Goal: Navigation & Orientation: Find specific page/section

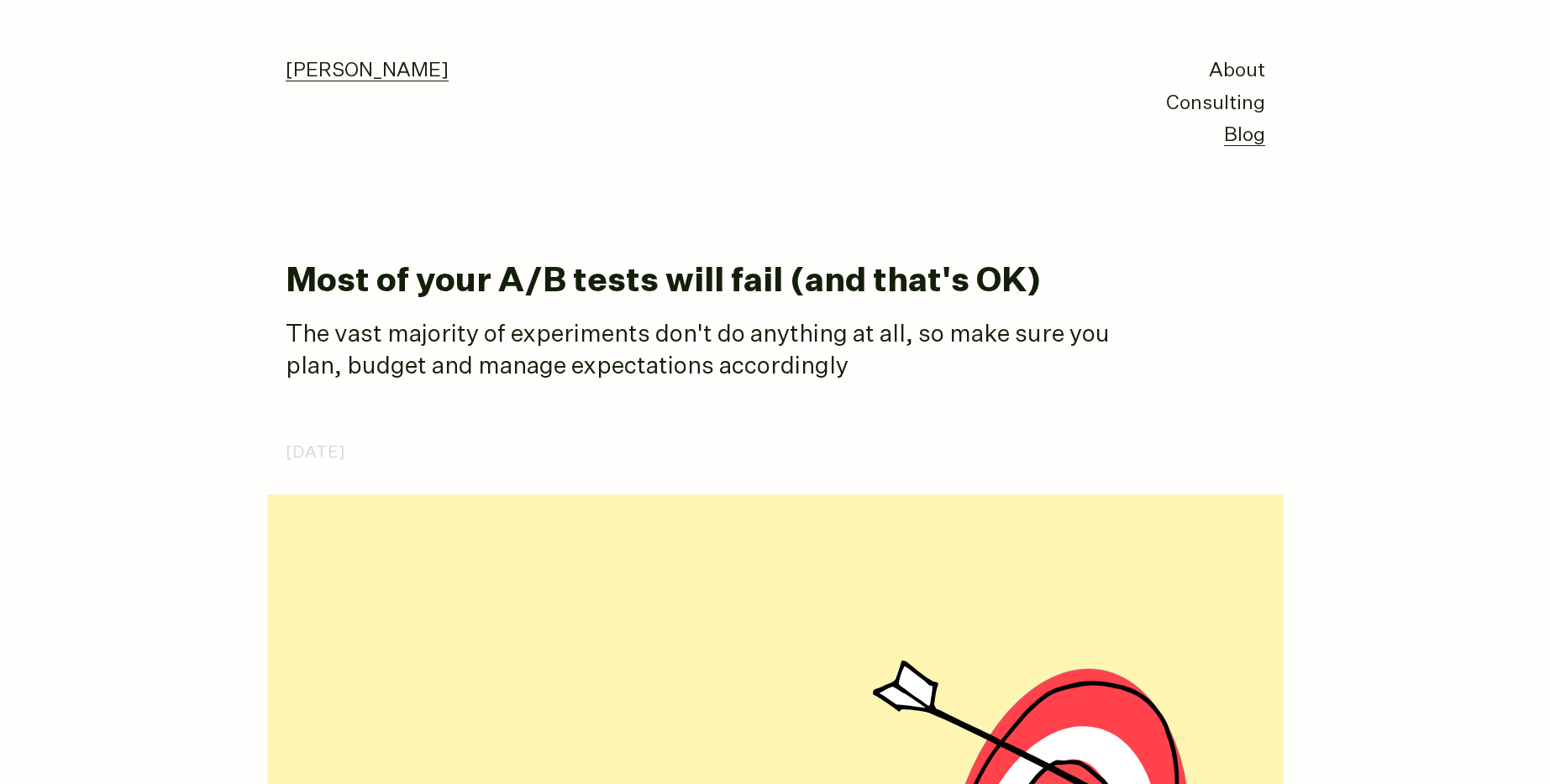
click at [327, 78] on link "[PERSON_NAME]" at bounding box center [366, 71] width 163 height 21
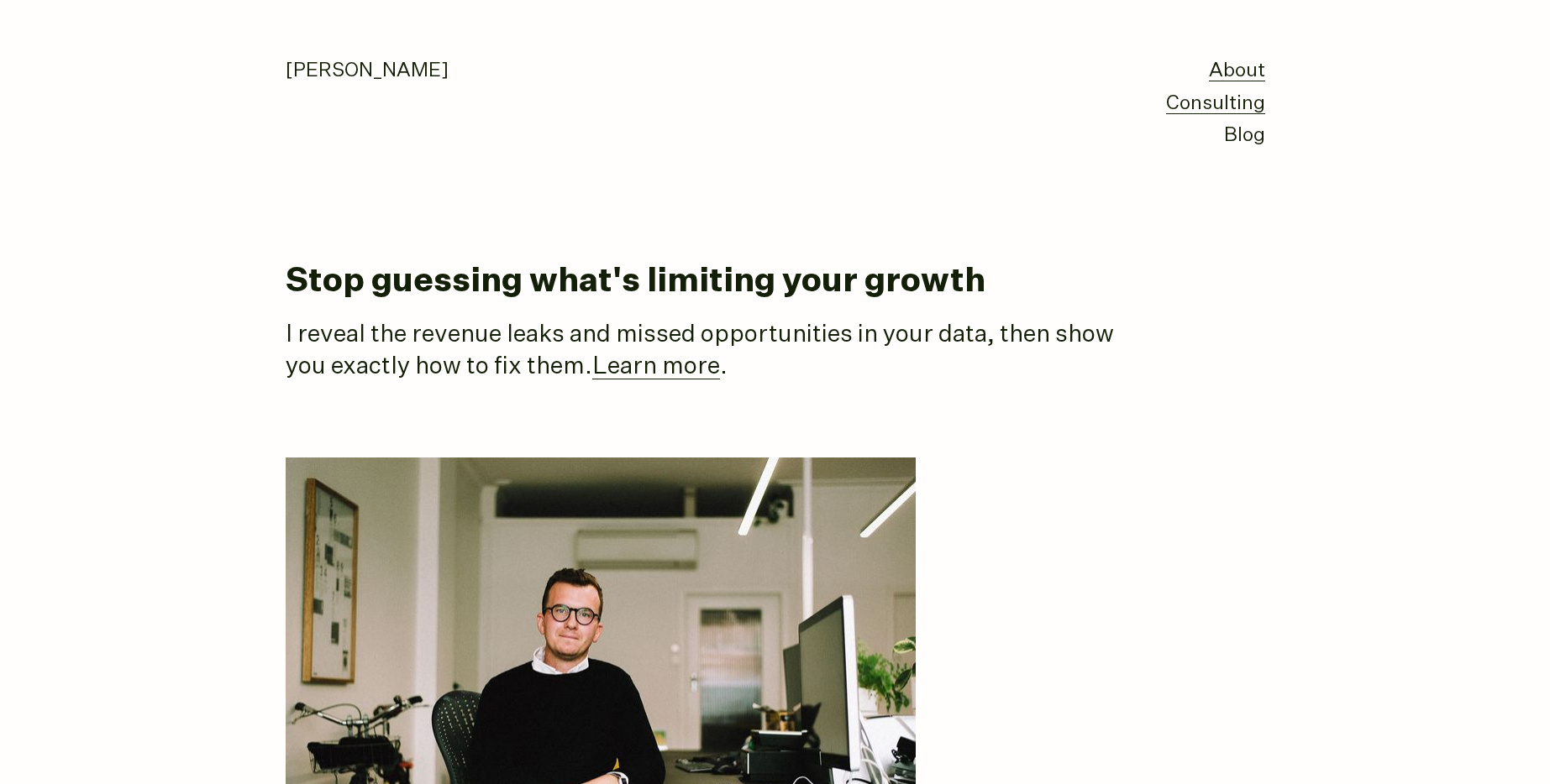
click at [1249, 111] on link "Consulting" at bounding box center [1215, 103] width 99 height 21
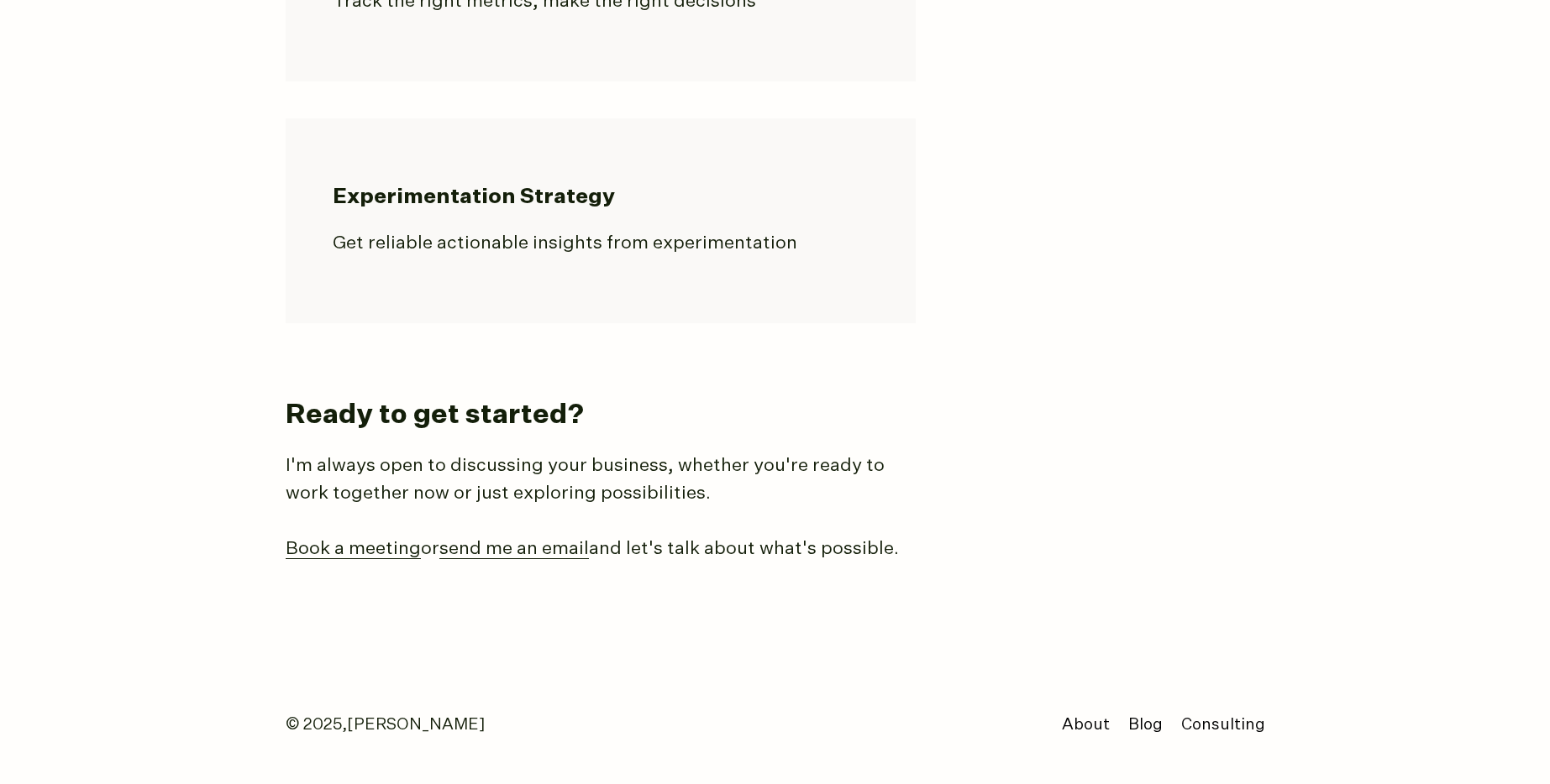
scroll to position [1683, 0]
